Goal: Task Accomplishment & Management: Use online tool/utility

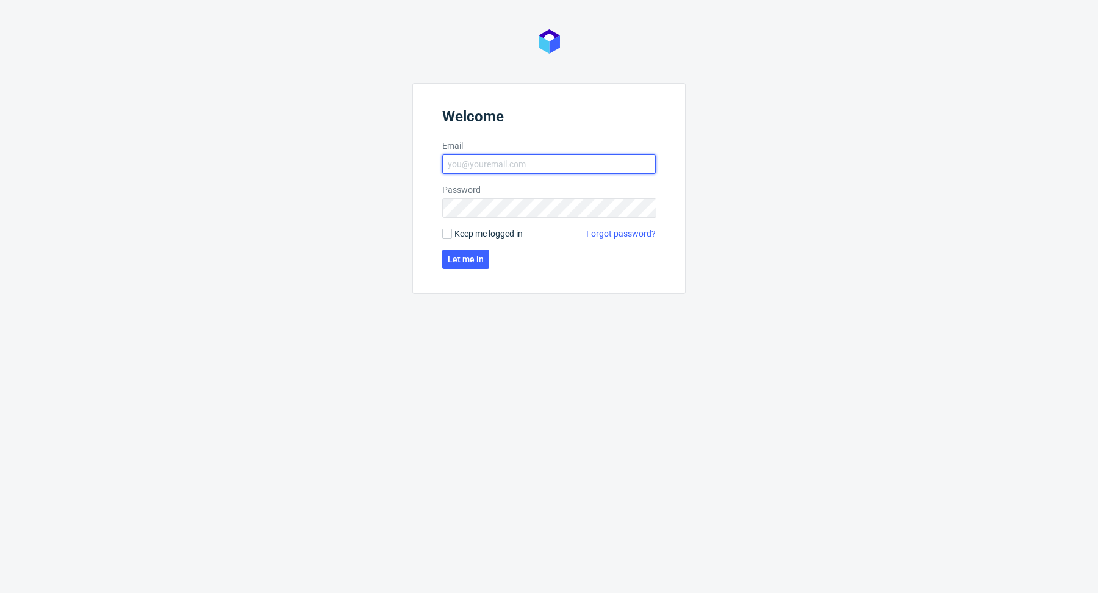
type input "antonina.plotek@packhelp.com"
click at [466, 246] on form "Welcome Email antonina.plotek@packhelp.com Password Keep me logged in Forgot pa…" at bounding box center [548, 188] width 273 height 211
click at [466, 255] on span "Let me in" at bounding box center [466, 259] width 36 height 9
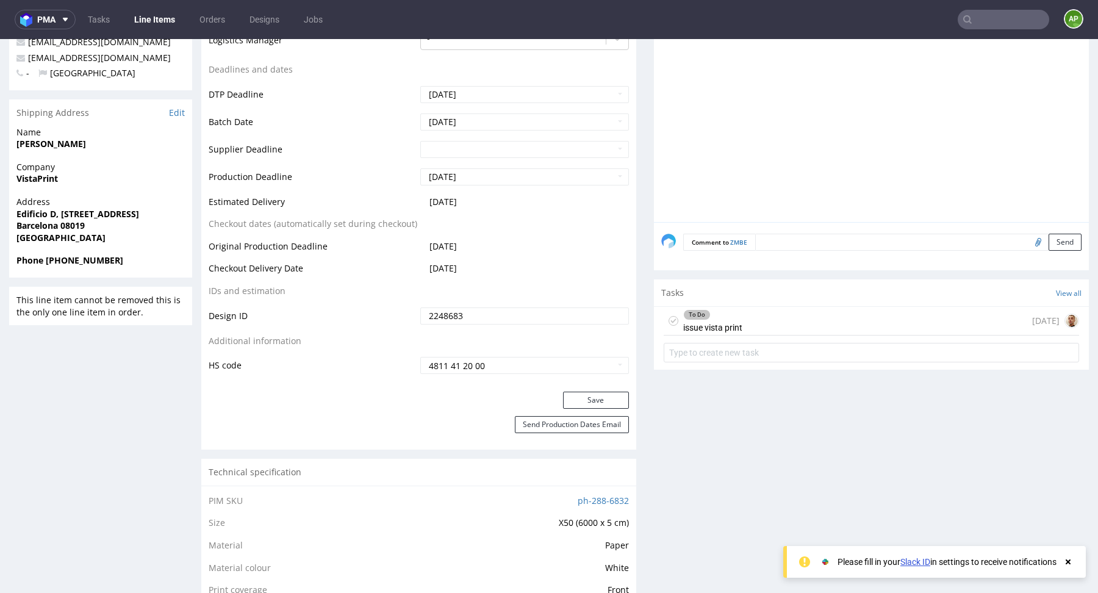
scroll to position [493, 0]
click at [735, 316] on div "To Do issue vista print" at bounding box center [712, 319] width 59 height 28
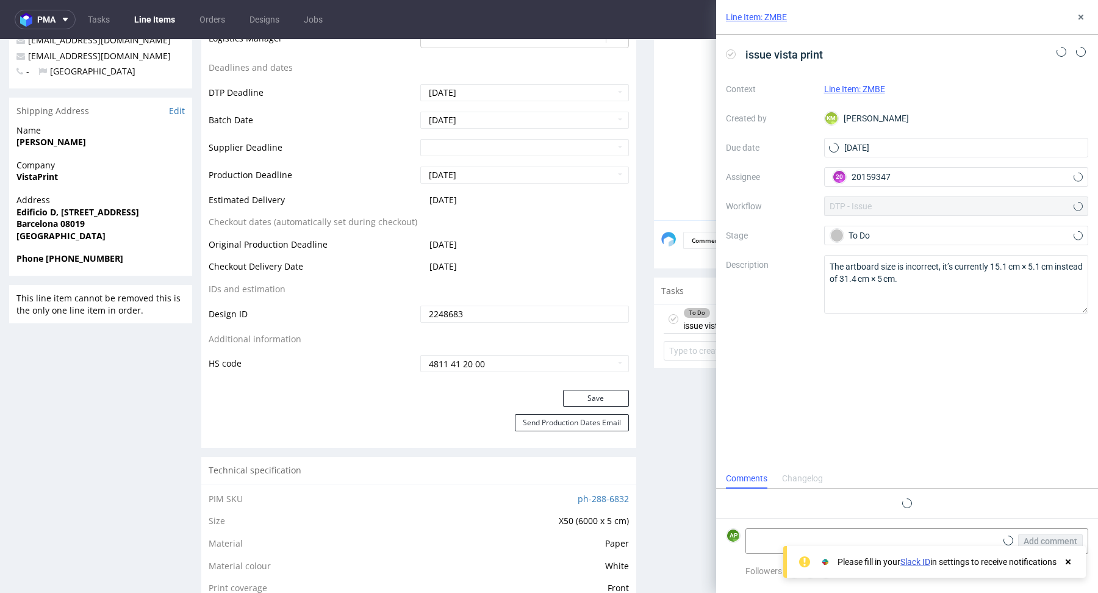
scroll to position [10, 0]
click at [1070, 562] on icon at bounding box center [1067, 562] width 11 height 10
click at [1079, 14] on icon at bounding box center [1081, 17] width 10 height 10
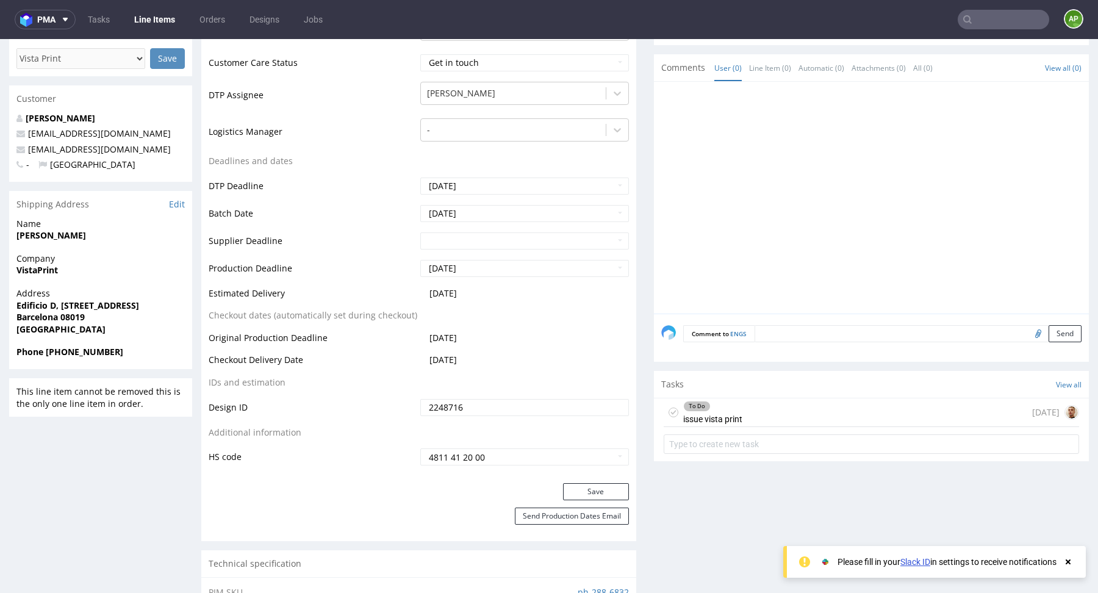
scroll to position [401, 0]
click at [713, 410] on div "To Do issue vista print" at bounding box center [712, 411] width 59 height 28
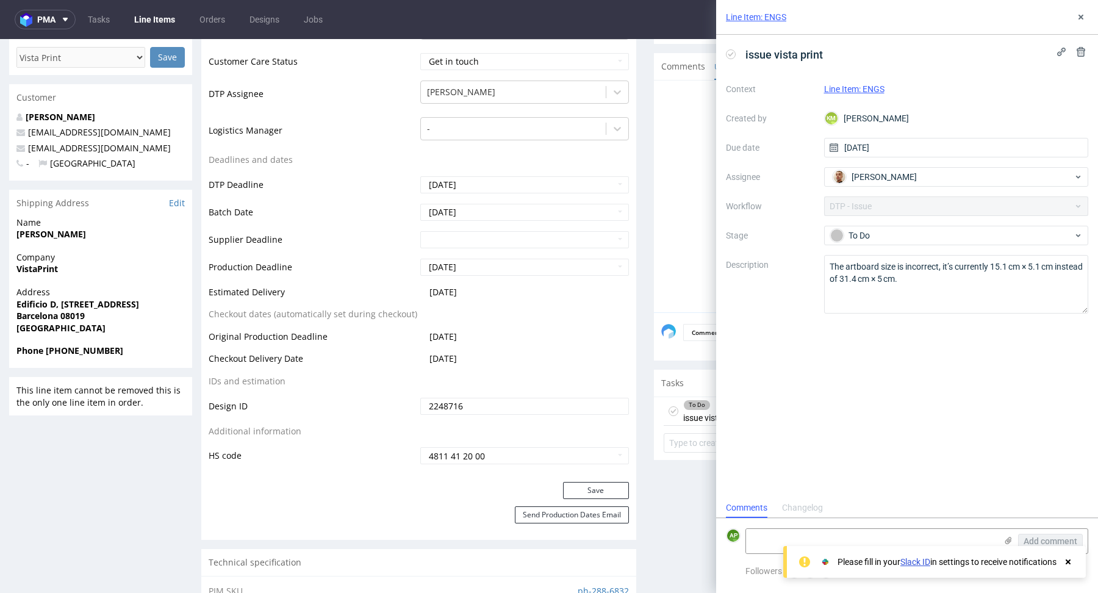
scroll to position [10, 0]
click at [661, 257] on div at bounding box center [874, 200] width 427 height 224
click at [1078, 15] on use at bounding box center [1080, 17] width 5 height 5
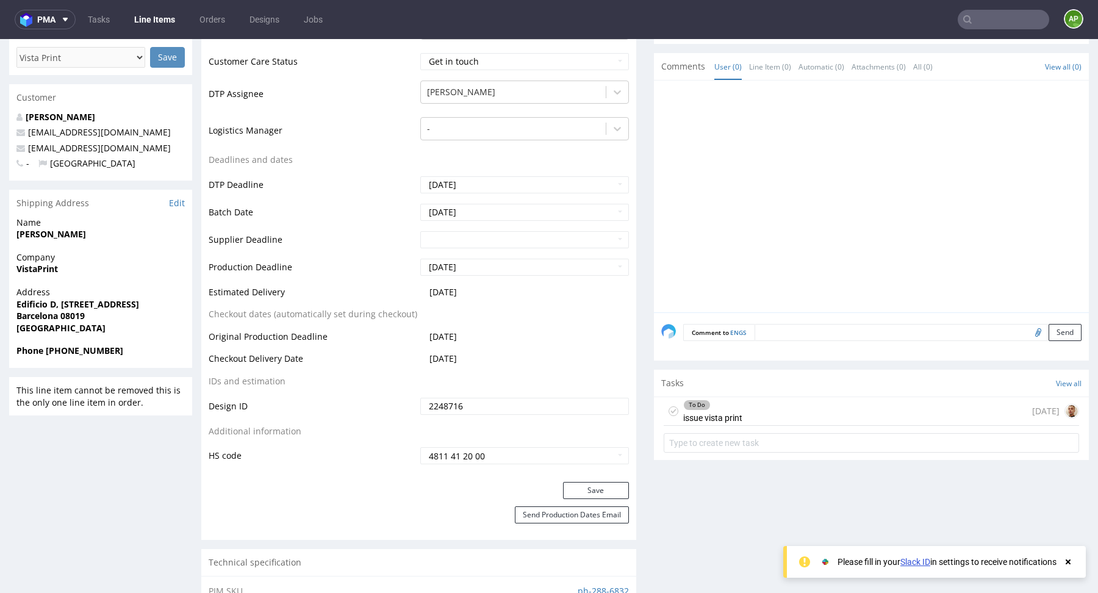
click at [800, 402] on div "To Do issue vista print [DATE]" at bounding box center [870, 411] width 415 height 29
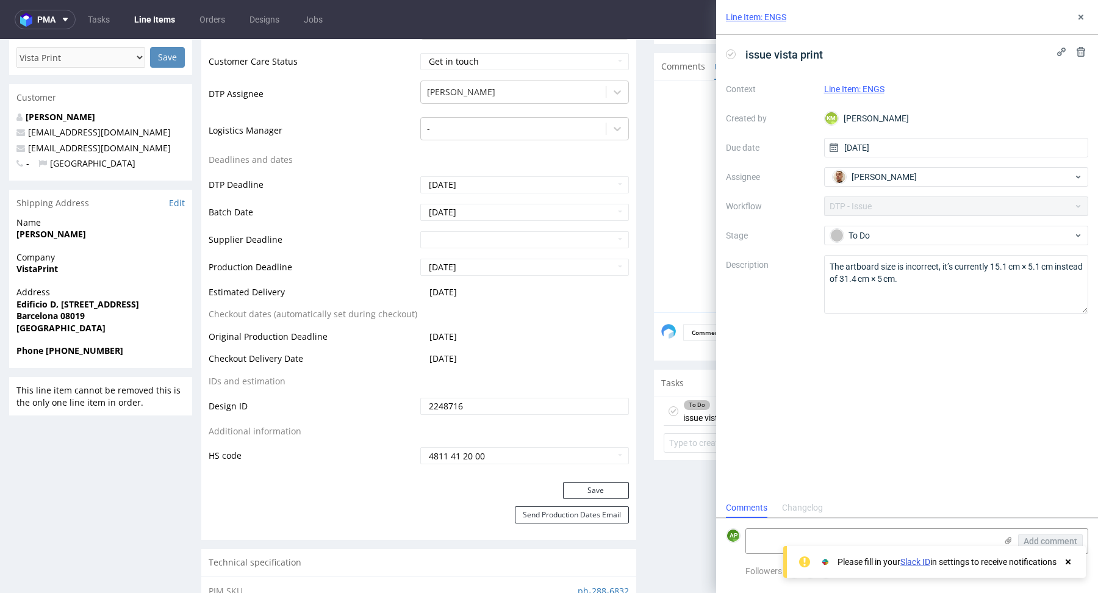
scroll to position [10, 0]
click at [1084, 12] on icon at bounding box center [1081, 17] width 10 height 10
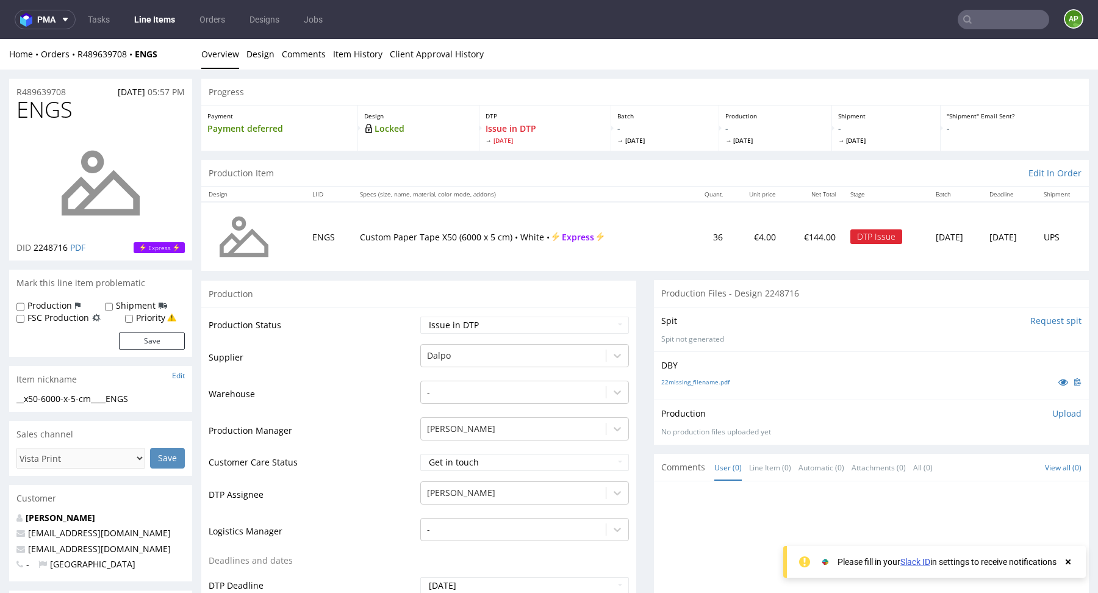
click at [1017, 15] on input "text" at bounding box center [1002, 20] width 91 height 20
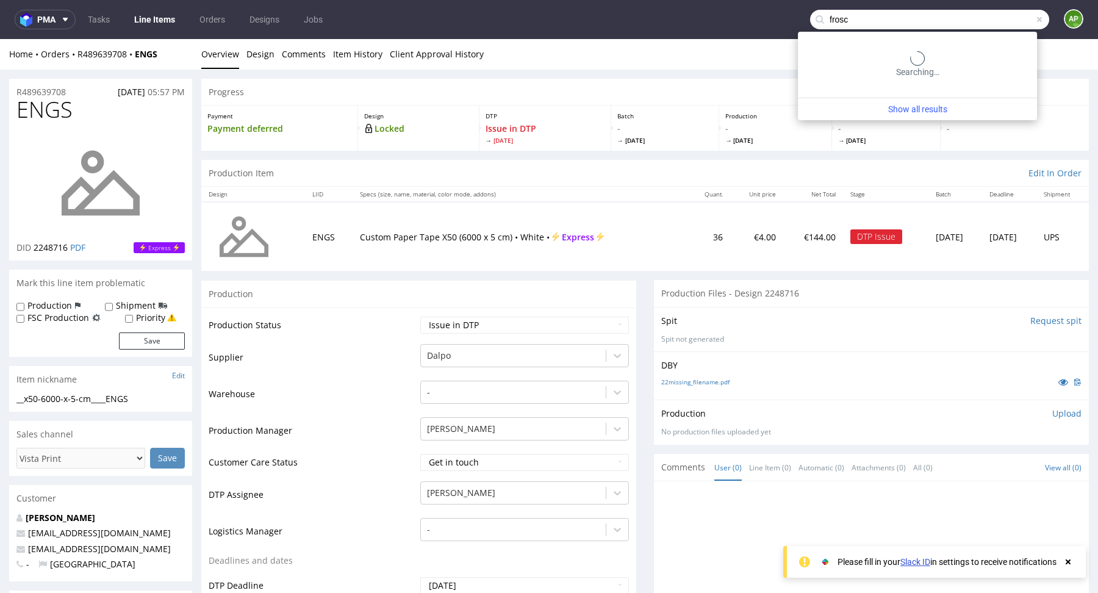
type input "[PERSON_NAME]"
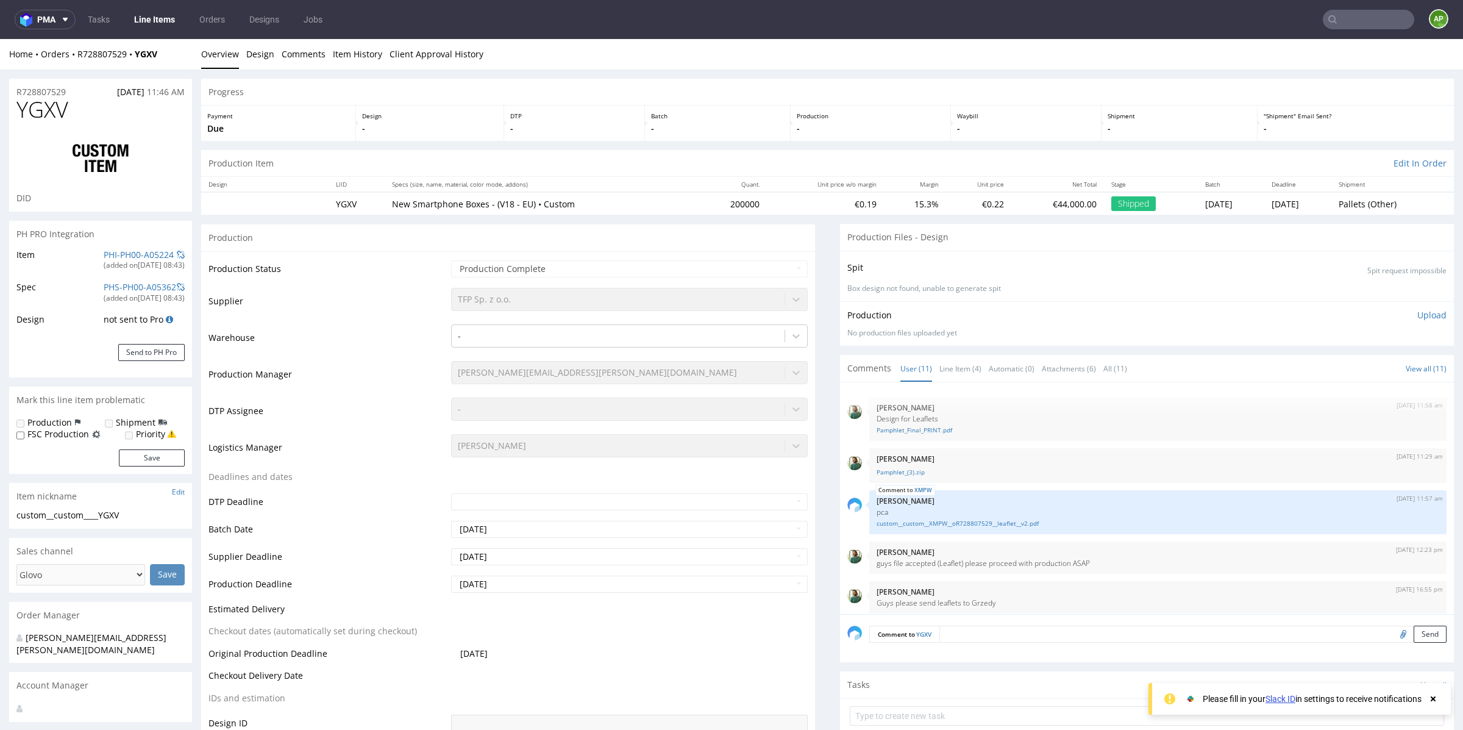
scroll to position [288, 0]
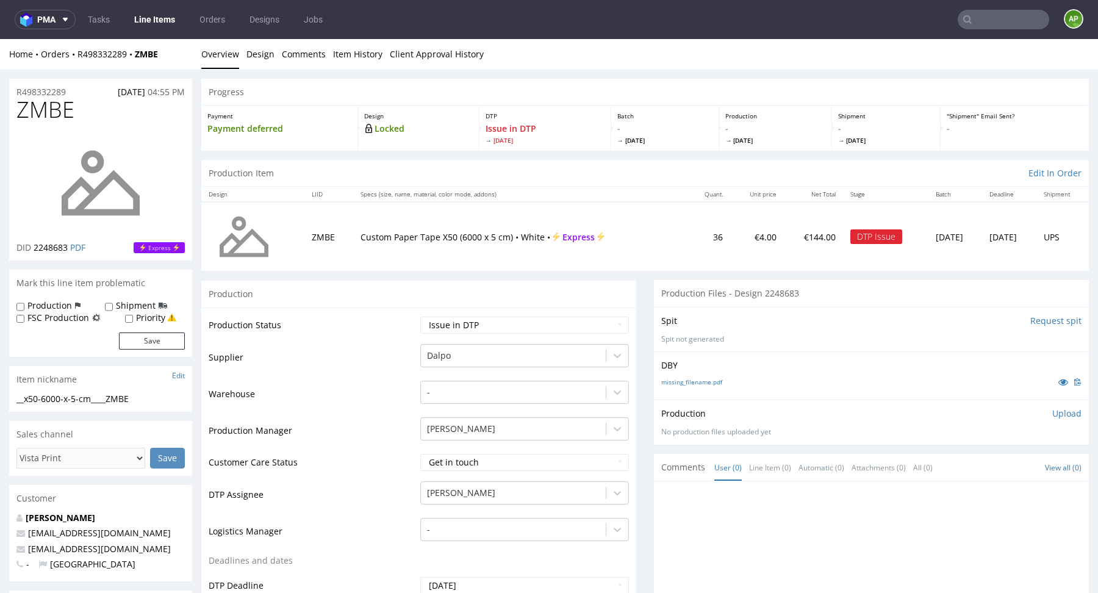
scroll to position [10, 0]
